Goal: Task Accomplishment & Management: Complete application form

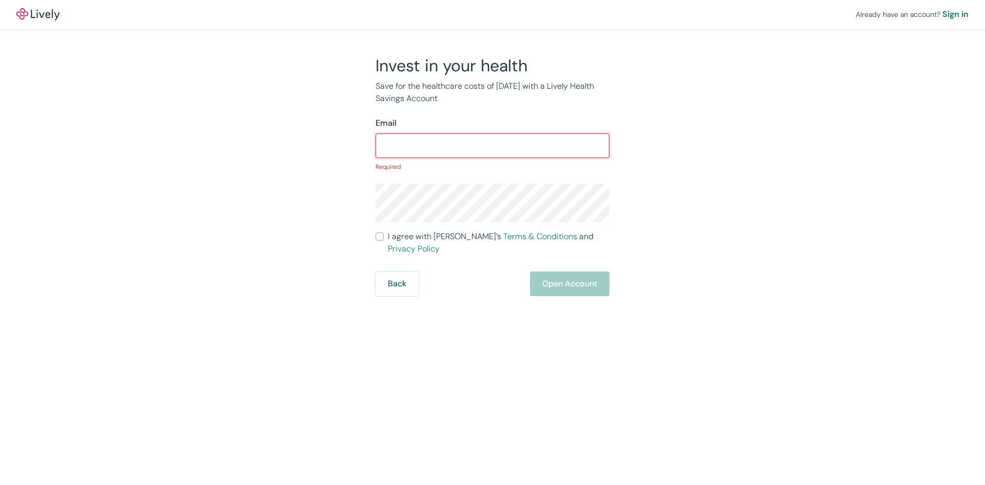
click at [437, 152] on input "Email" at bounding box center [493, 146] width 234 height 21
paste input "[EMAIL_ADDRESS][DOMAIN_NAME]"
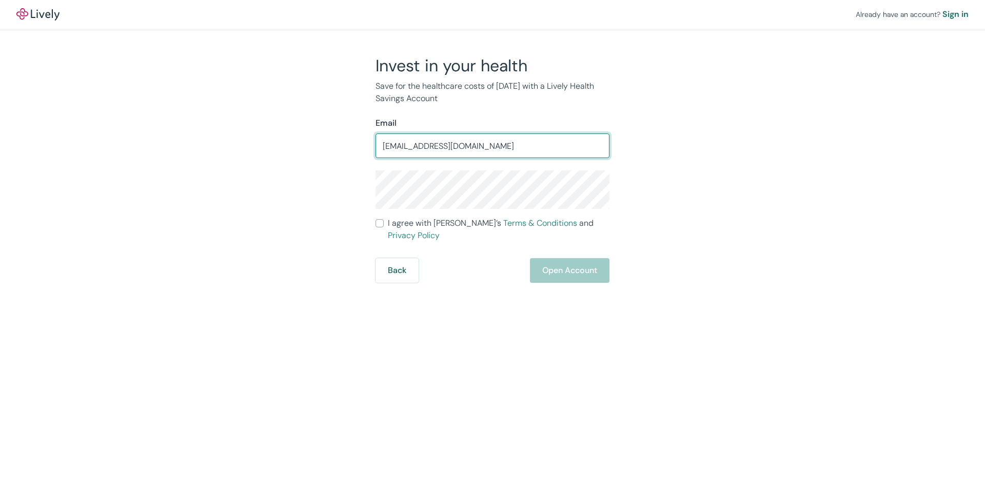
type input "[EMAIL_ADDRESS][DOMAIN_NAME]"
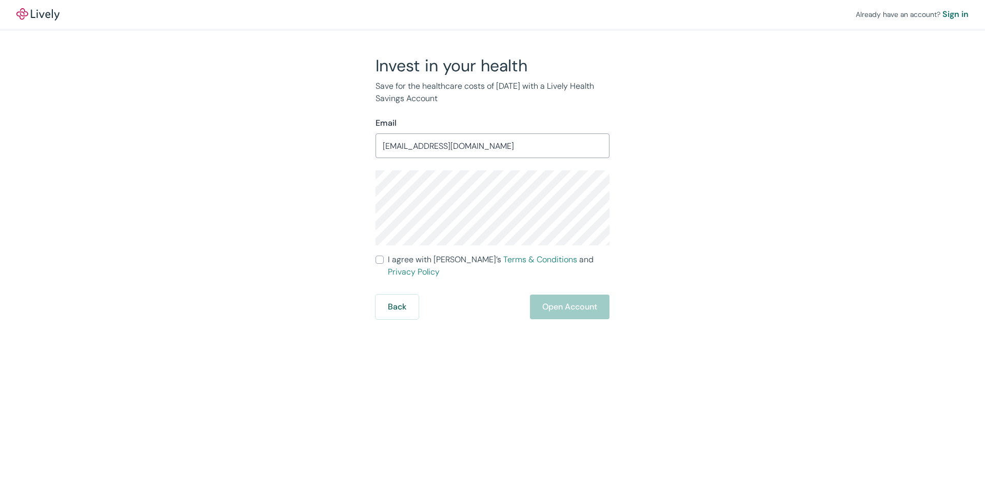
click at [437, 295] on div "Back Open Account" at bounding box center [493, 307] width 234 height 25
click at [379, 259] on input "I agree with Lively’s Terms & Conditions and Privacy Policy" at bounding box center [380, 260] width 8 height 8
checkbox input "true"
click at [953, 15] on div "Sign in" at bounding box center [956, 14] width 26 height 12
